Goal: Find specific page/section: Locate a particular part of the current website

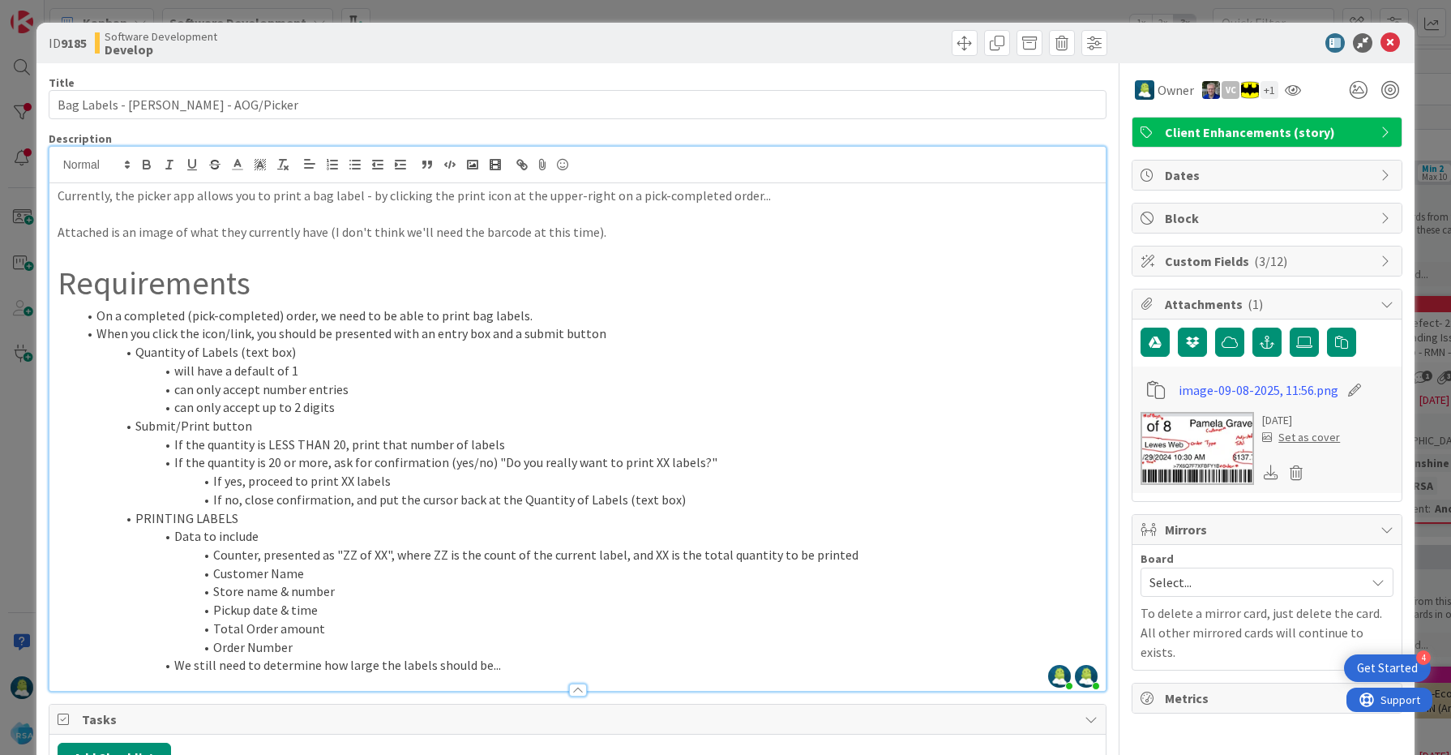
scroll to position [110, 0]
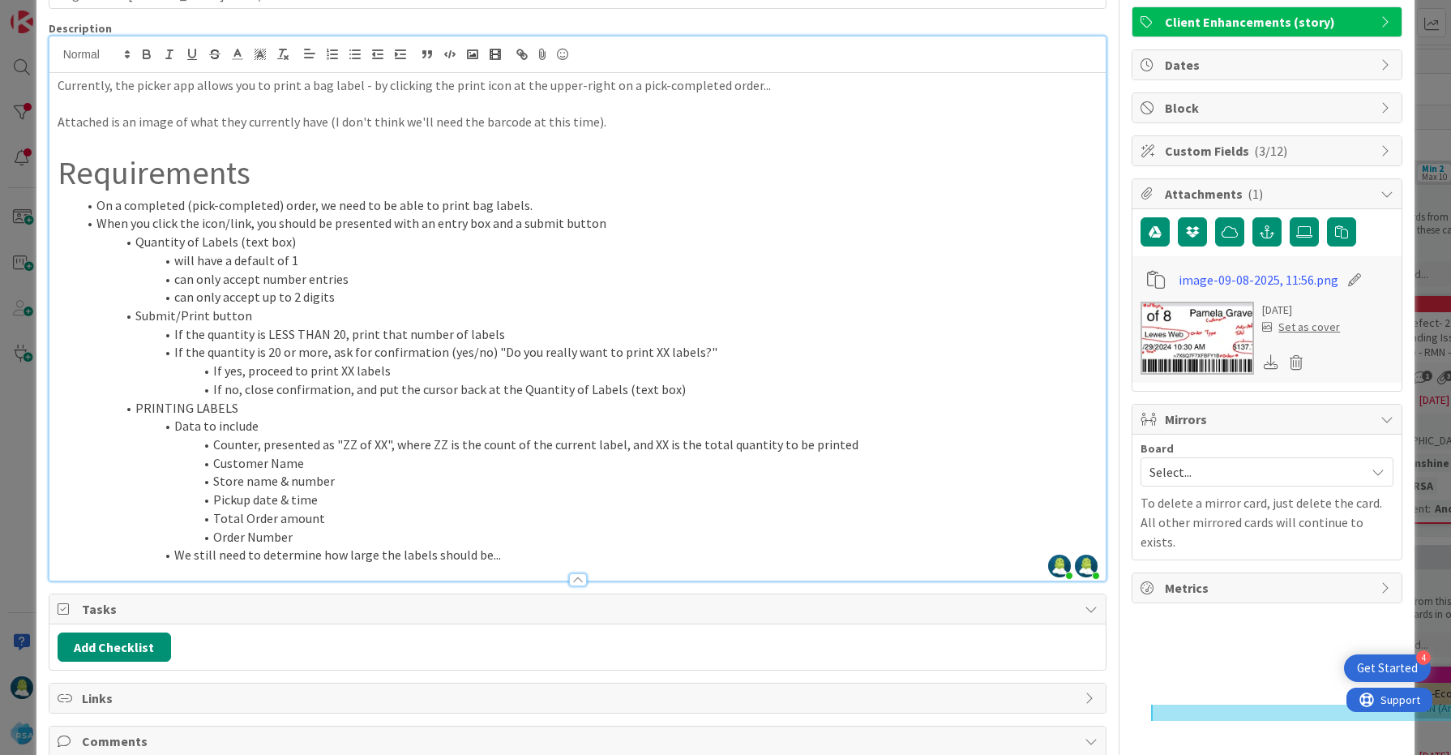
click at [1177, 314] on img at bounding box center [1198, 338] width 114 height 73
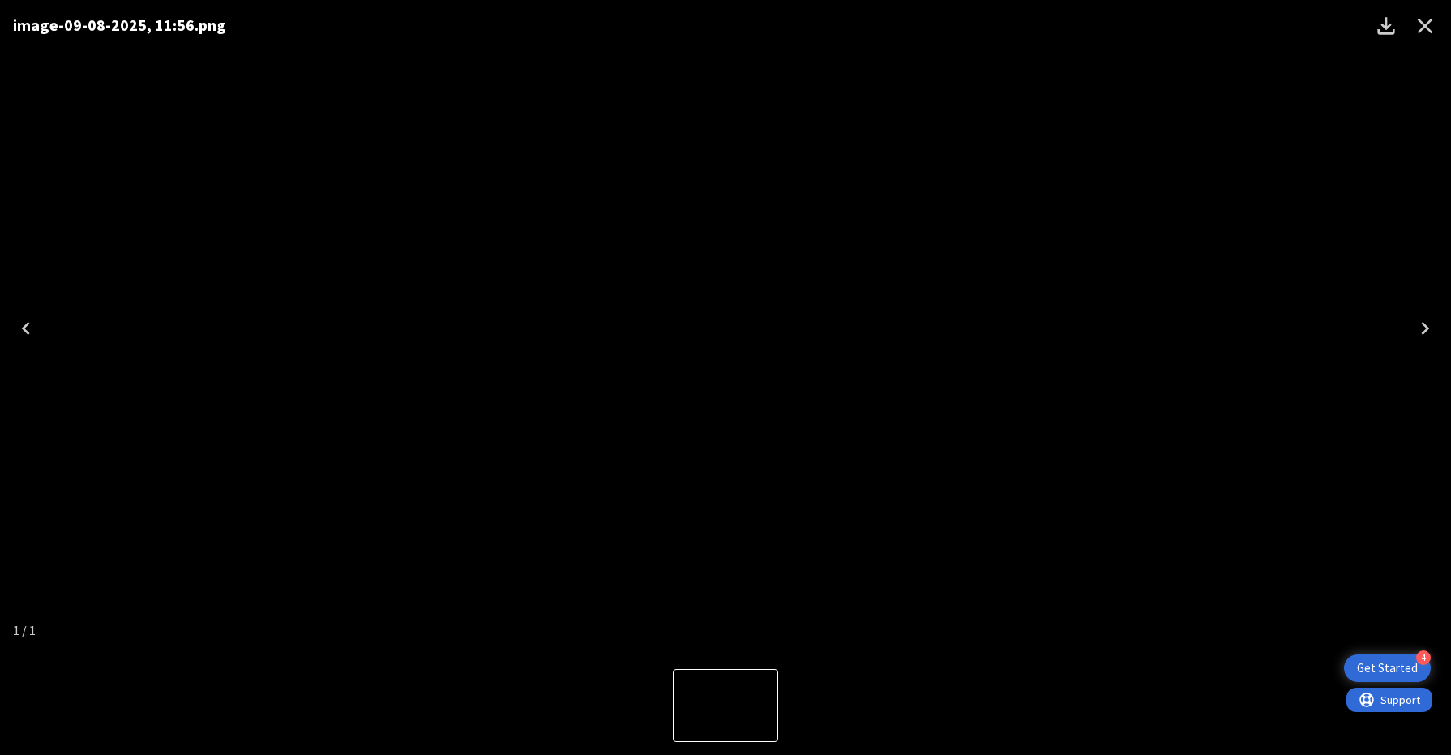
click at [1429, 28] on icon "Close" at bounding box center [1425, 26] width 26 height 26
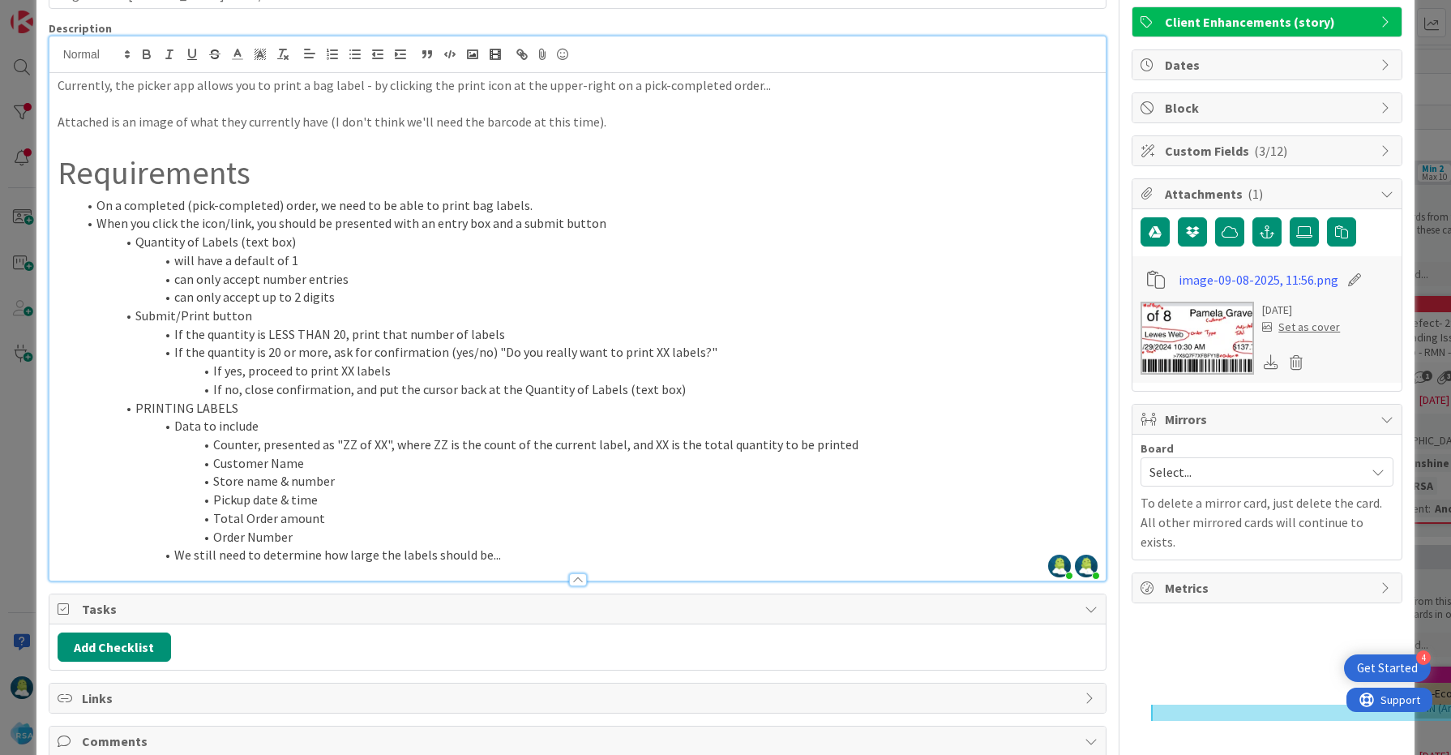
scroll to position [0, 0]
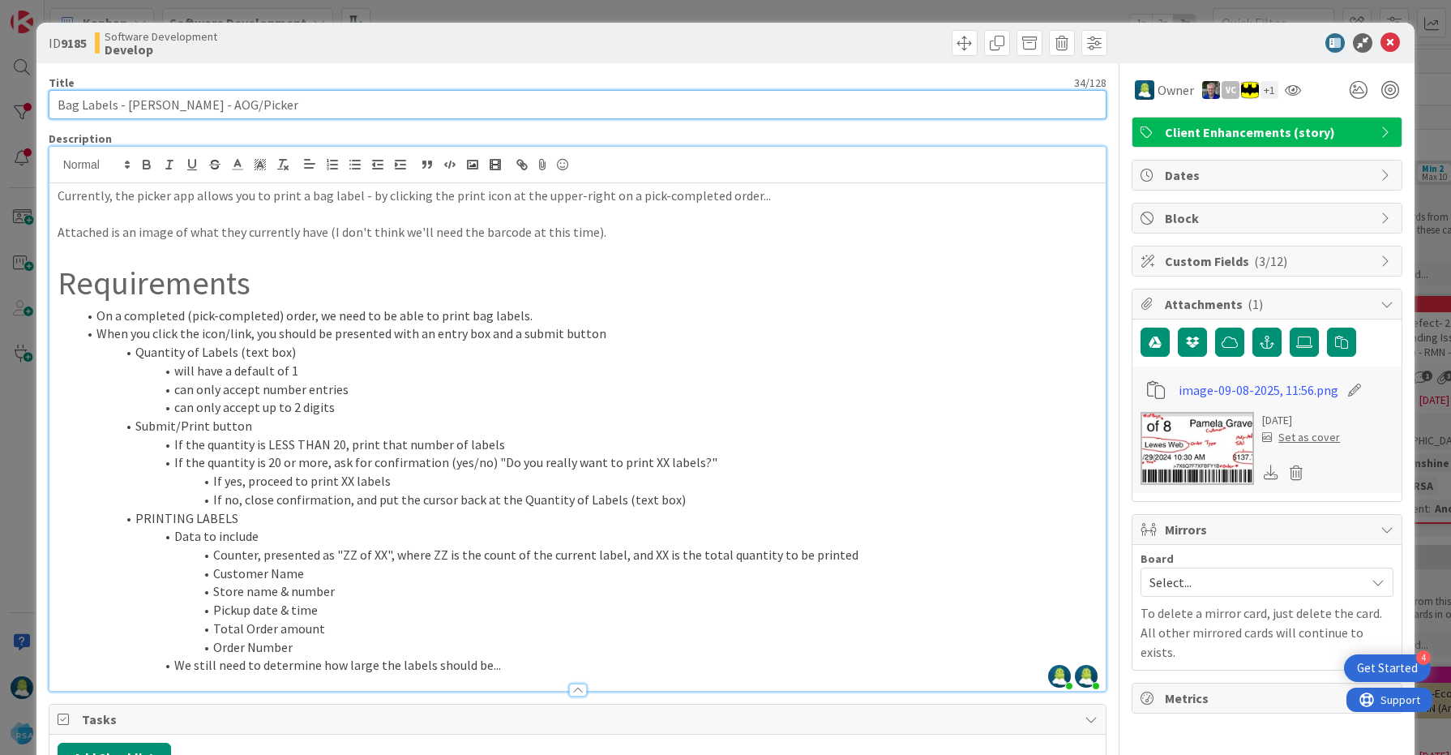
drag, startPoint x: 54, startPoint y: 105, endPoint x: 117, endPoint y: 107, distance: 62.5
click at [117, 107] on input "Bag Labels - [PERSON_NAME] - AOG/Picker" at bounding box center [578, 104] width 1059 height 29
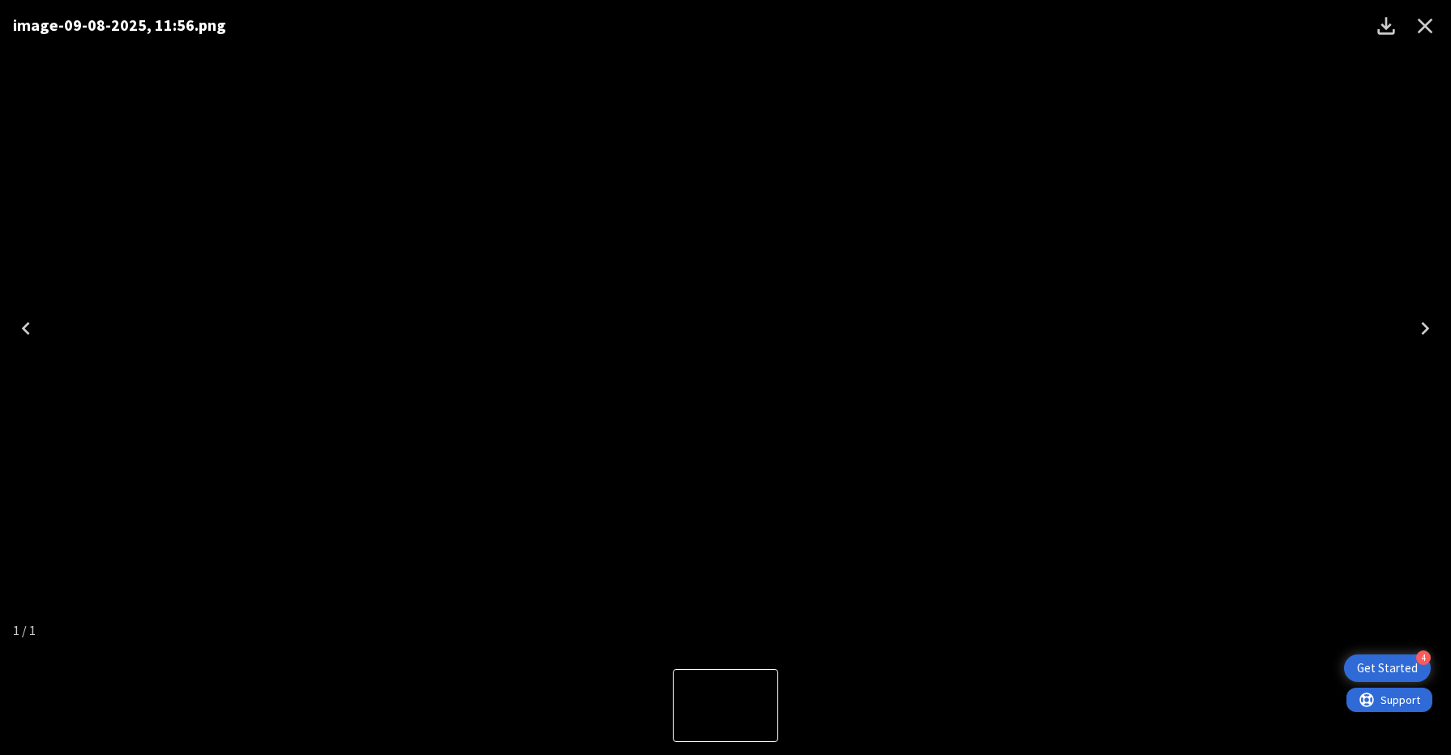
scroll to position [65, 0]
